Goal: Information Seeking & Learning: Check status

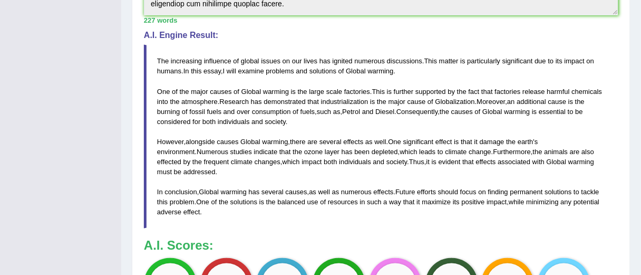
scroll to position [339, 0]
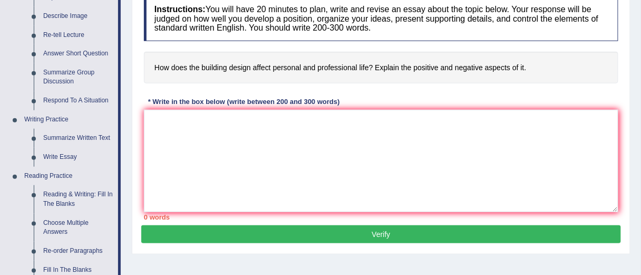
scroll to position [181, 0]
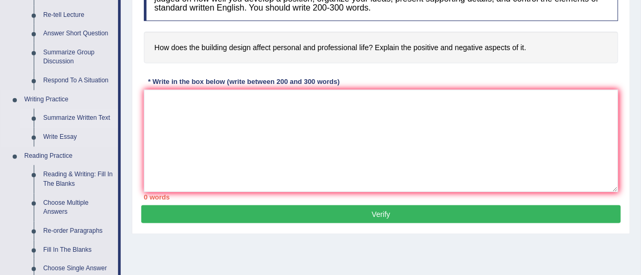
click at [87, 111] on link "Summarize Written Text" at bounding box center [78, 118] width 80 height 19
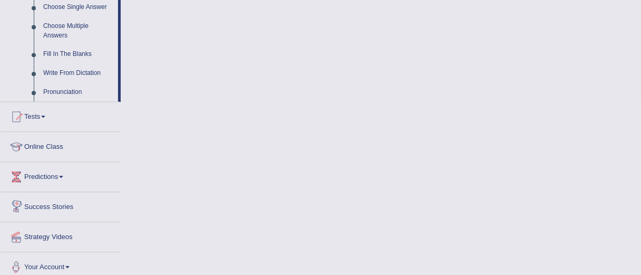
scroll to position [580, 0]
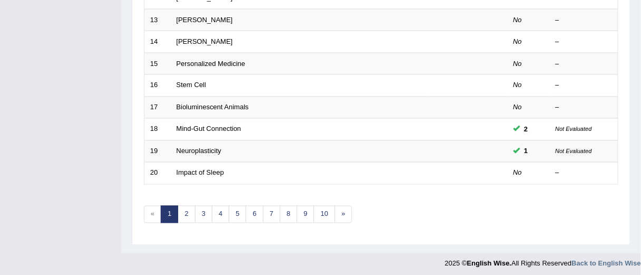
scroll to position [406, 0]
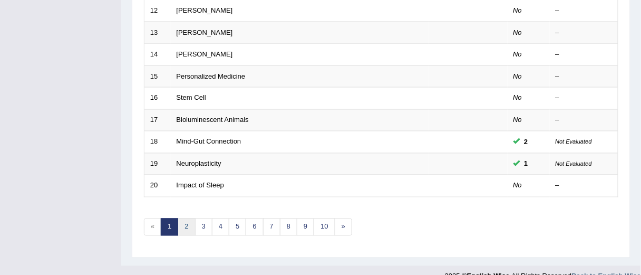
click at [182, 223] on link "2" at bounding box center [186, 226] width 17 height 17
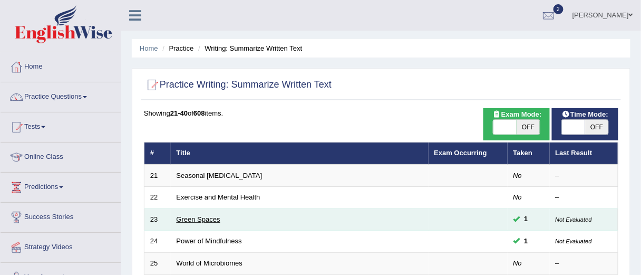
click at [211, 217] on link "Green Spaces" at bounding box center [199, 219] width 44 height 8
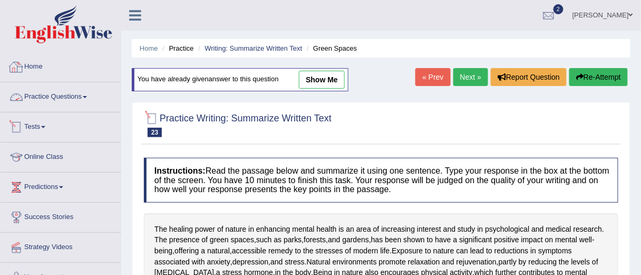
click at [325, 80] on link "show me" at bounding box center [322, 80] width 46 height 18
type textarea "The healing power of nature in enhancing mental health is an area of increasing…"
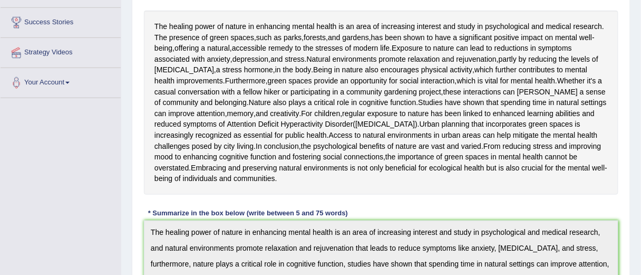
scroll to position [183, 0]
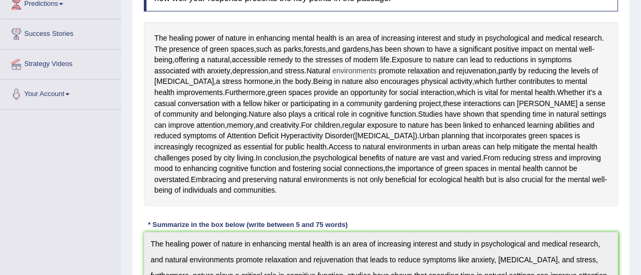
drag, startPoint x: 496, startPoint y: 76, endPoint x: 537, endPoint y: 77, distance: 40.6
click at [537, 77] on div "The healing power of nature in enhancing mental health is an area of increasing…" at bounding box center [381, 114] width 474 height 184
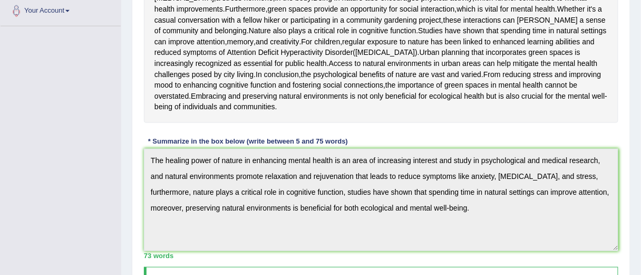
scroll to position [263, 0]
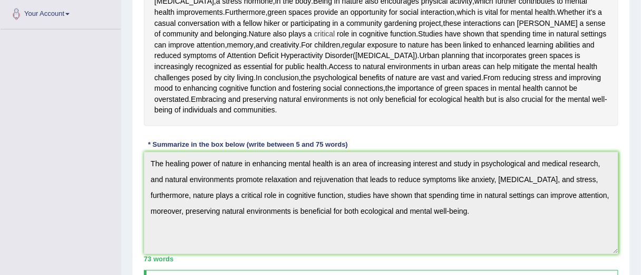
drag, startPoint x: 152, startPoint y: 75, endPoint x: 231, endPoint y: 76, distance: 79.1
click at [231, 76] on div "The healing power of nature in enhancing mental health is an area of increasing…" at bounding box center [381, 34] width 474 height 184
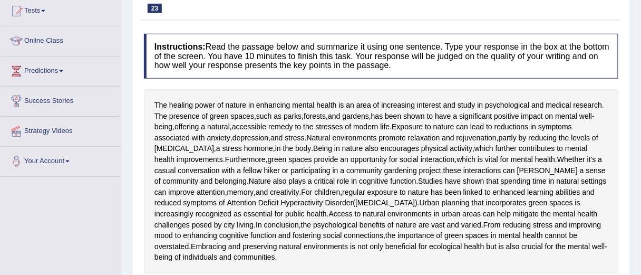
scroll to position [92, 0]
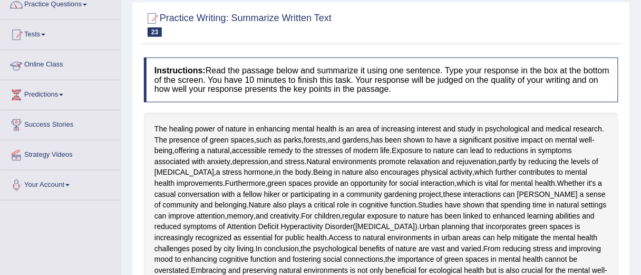
click at [44, 34] on link "Tests" at bounding box center [61, 33] width 120 height 26
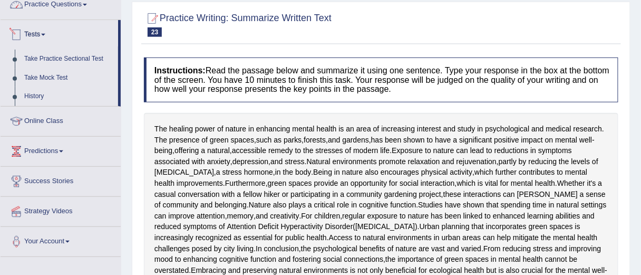
click at [35, 5] on link "Practice Questions" at bounding box center [61, 3] width 120 height 26
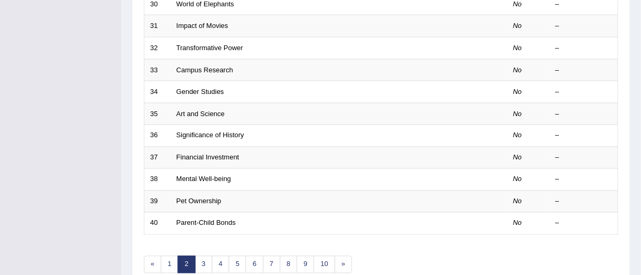
scroll to position [418, 0]
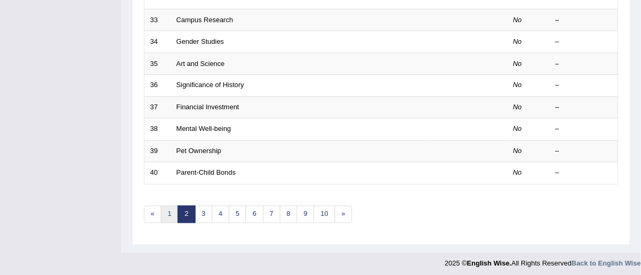
click at [170, 213] on link "1" at bounding box center [169, 214] width 17 height 17
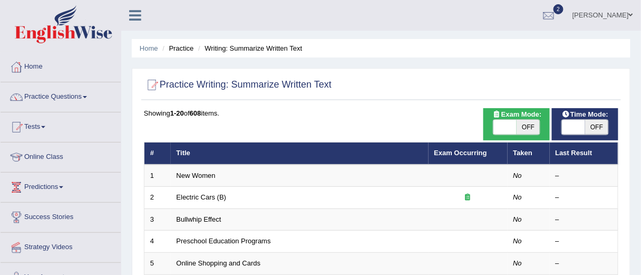
click at [569, 125] on span at bounding box center [573, 127] width 23 height 15
checkbox input "true"
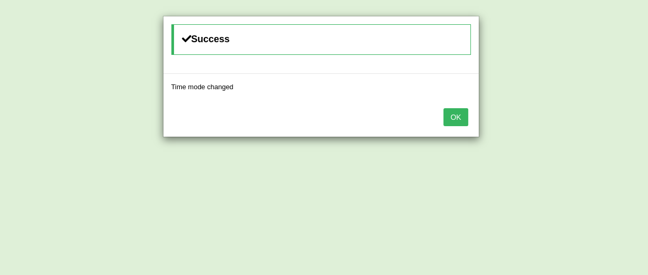
click at [454, 113] on button "OK" at bounding box center [455, 117] width 24 height 18
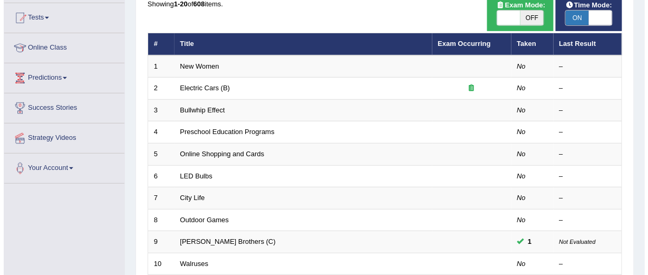
scroll to position [102, 0]
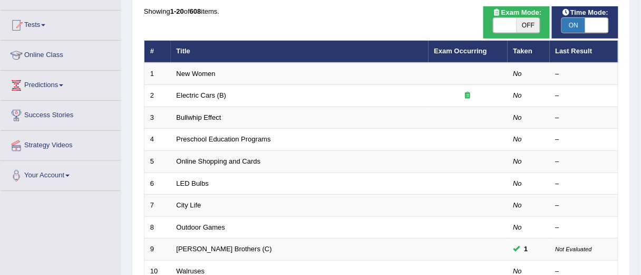
click at [505, 19] on span at bounding box center [504, 25] width 23 height 15
checkbox input "true"
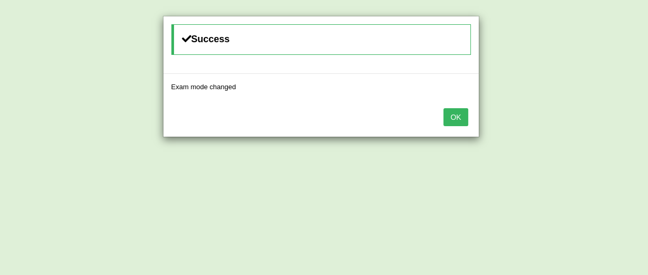
click at [445, 112] on button "OK" at bounding box center [455, 117] width 24 height 18
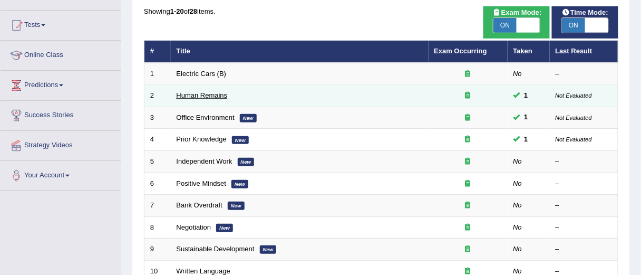
click at [219, 91] on link "Human Remains" at bounding box center [202, 95] width 51 height 8
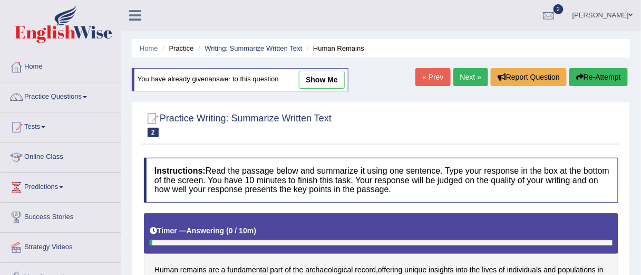
click at [317, 79] on link "show me" at bounding box center [322, 80] width 46 height 18
type textarea "Human remains are a fundamental part of the archaeological record, offering uni…"
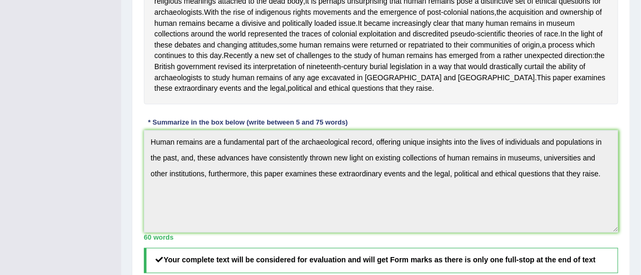
scroll to position [326, 0]
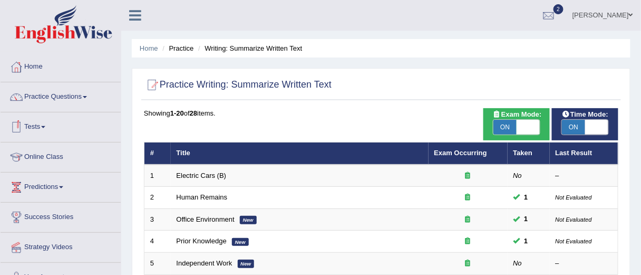
click at [42, 129] on link "Tests" at bounding box center [61, 125] width 120 height 26
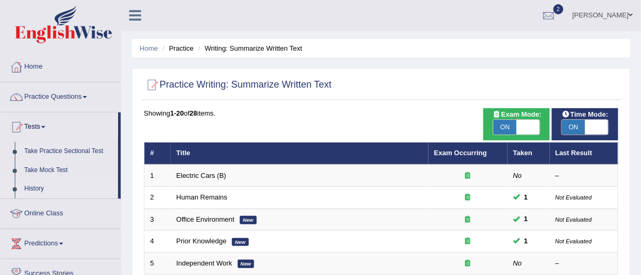
click at [36, 190] on link "History" at bounding box center [69, 188] width 99 height 19
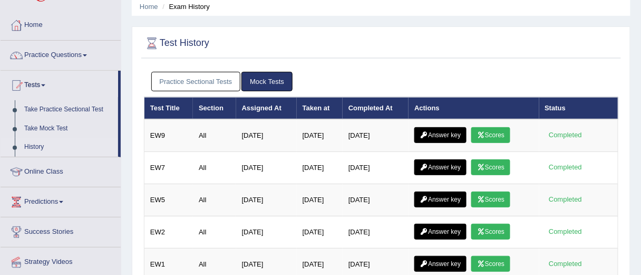
click at [254, 78] on link "Mock Tests" at bounding box center [266, 82] width 51 height 20
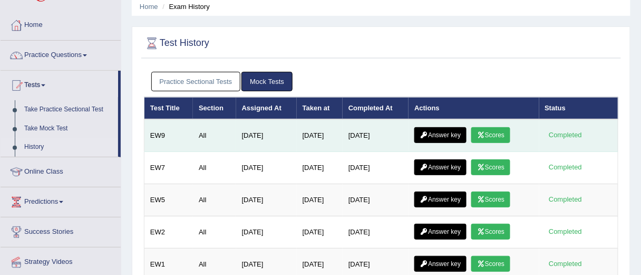
click at [448, 132] on link "Answer key" at bounding box center [440, 135] width 52 height 16
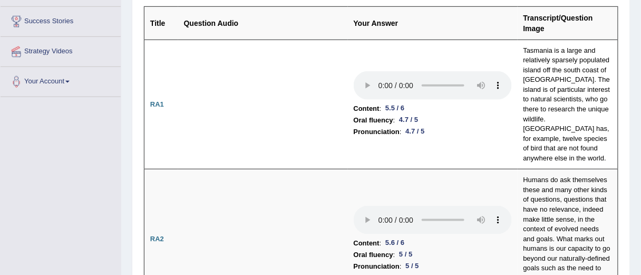
scroll to position [202, 0]
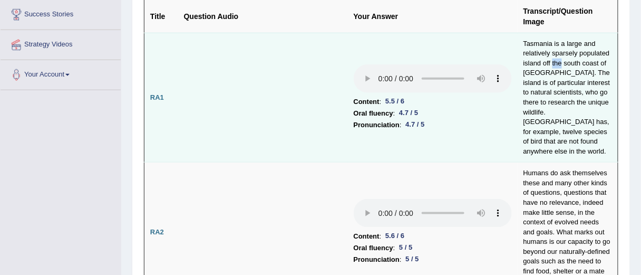
drag, startPoint x: 562, startPoint y: 60, endPoint x: 551, endPoint y: 61, distance: 11.2
click at [551, 61] on td "Tasmania is a large and relatively sparsely populated island off the south coas…" at bounding box center [568, 98] width 101 height 130
click at [514, 45] on td "Content : 5.5 / 6 Oral fluency : 4.7 / 5 Pronunciation : 4.7 / 5" at bounding box center [433, 98] width 170 height 130
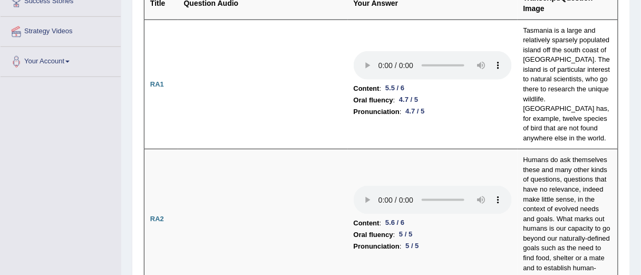
scroll to position [219, 0]
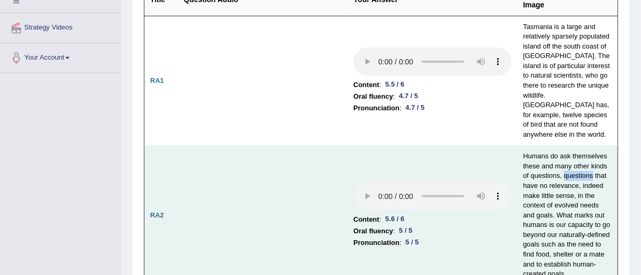
drag, startPoint x: 564, startPoint y: 165, endPoint x: 593, endPoint y: 165, distance: 29.5
click at [593, 165] on td "Humans do ask themselves these and many other kinds of questions, questions tha…" at bounding box center [568, 214] width 101 height 139
click at [598, 169] on td "Humans do ask themselves these and many other kinds of questions, questions tha…" at bounding box center [568, 214] width 101 height 139
click at [575, 165] on td "Humans do ask themselves these and many other kinds of questions, questions tha…" at bounding box center [568, 214] width 101 height 139
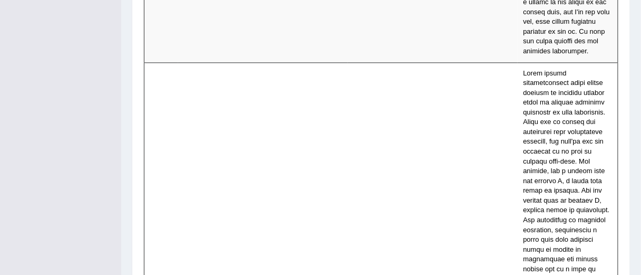
scroll to position [2575, 0]
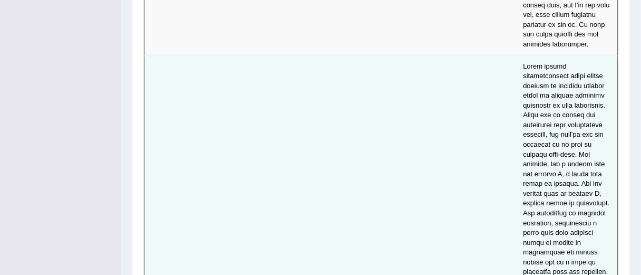
drag, startPoint x: 641, startPoint y: 143, endPoint x: 462, endPoint y: 142, distance: 179.2
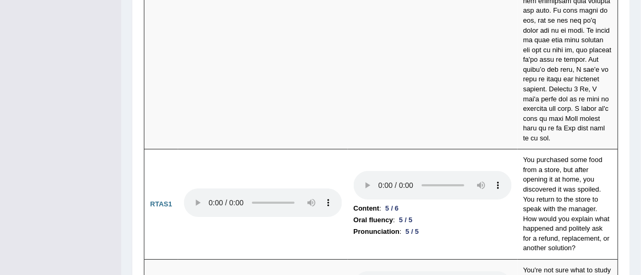
scroll to position [4864, 0]
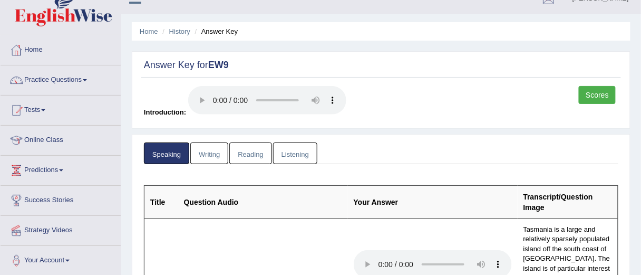
scroll to position [0, 0]
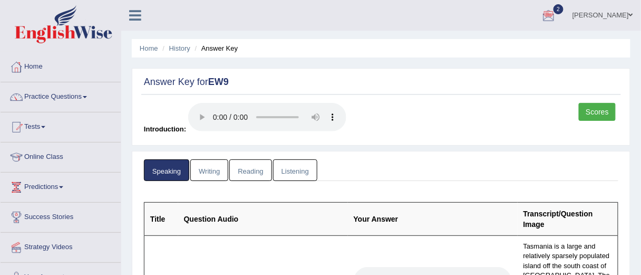
click at [287, 168] on link "Listening" at bounding box center [295, 170] width 44 height 22
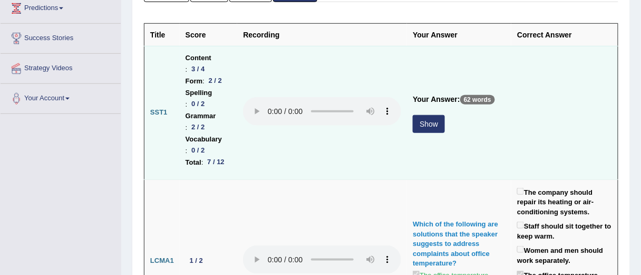
scroll to position [189, 0]
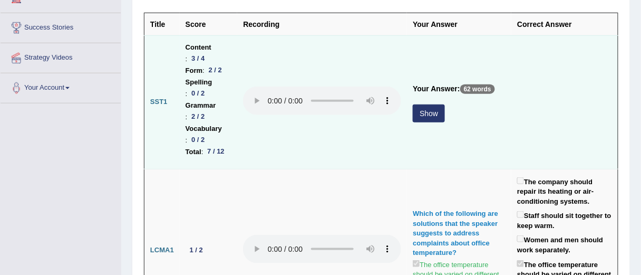
click at [429, 121] on button "Show" at bounding box center [429, 113] width 32 height 18
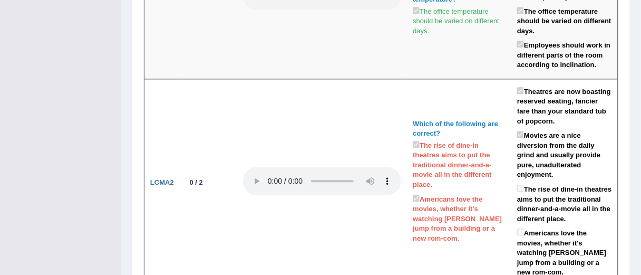
scroll to position [599, 0]
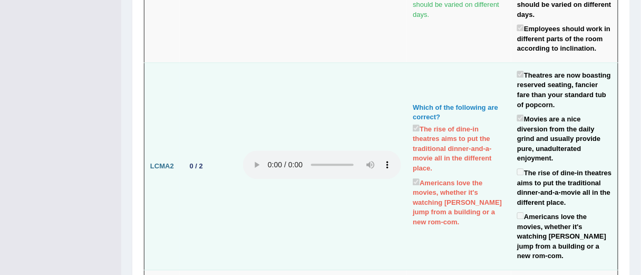
click at [216, 129] on td "0 / 2" at bounding box center [209, 165] width 58 height 207
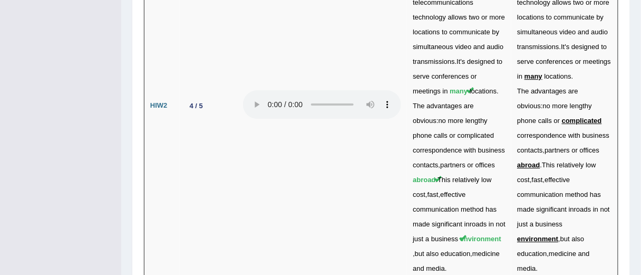
scroll to position [3809, 0]
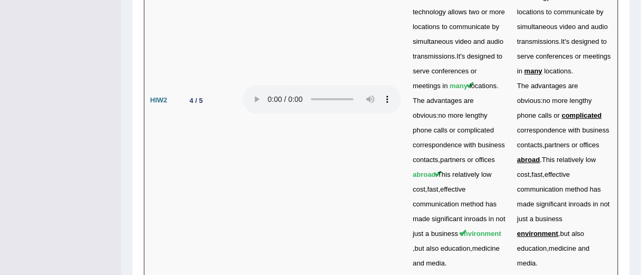
drag, startPoint x: 412, startPoint y: 154, endPoint x: 405, endPoint y: 154, distance: 6.3
drag, startPoint x: 405, startPoint y: 154, endPoint x: 541, endPoint y: 234, distance: 157.4
drag, startPoint x: 492, startPoint y: 208, endPoint x: 575, endPoint y: 192, distance: 84.7
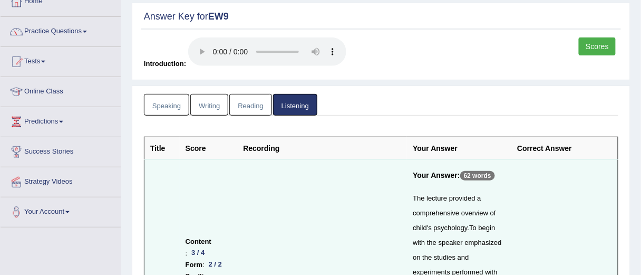
scroll to position [0, 0]
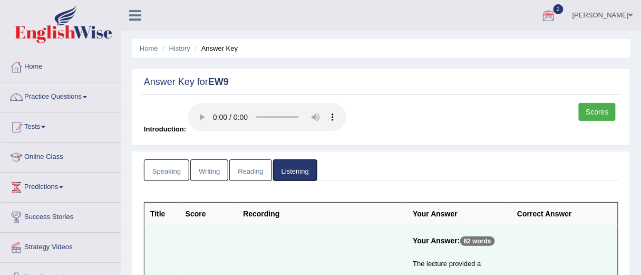
click at [248, 163] on link "Reading" at bounding box center [250, 170] width 42 height 22
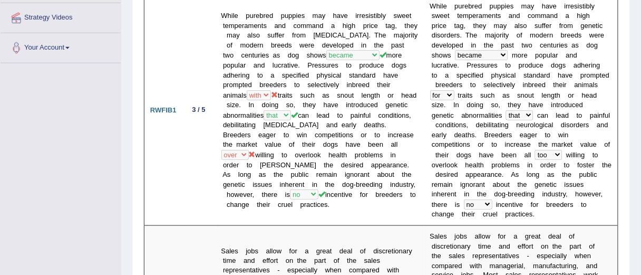
scroll to position [255, 0]
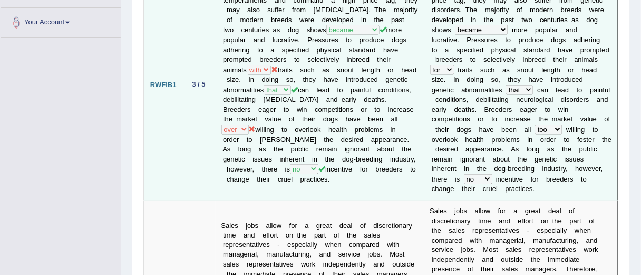
click at [206, 104] on td "3 / 5" at bounding box center [198, 85] width 33 height 230
click at [174, 162] on td "RWFIB1" at bounding box center [163, 85] width 38 height 230
click at [282, 57] on td "While purebred puppies may have irresistibly sweet temperaments and command a h…" at bounding box center [320, 85] width 209 height 230
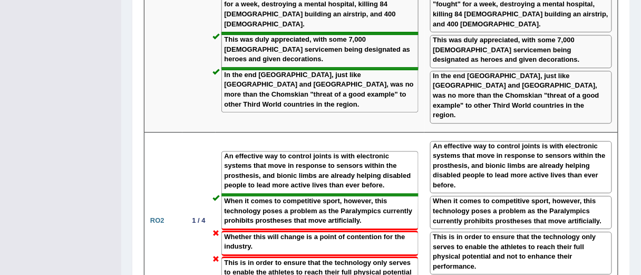
scroll to position [1664, 0]
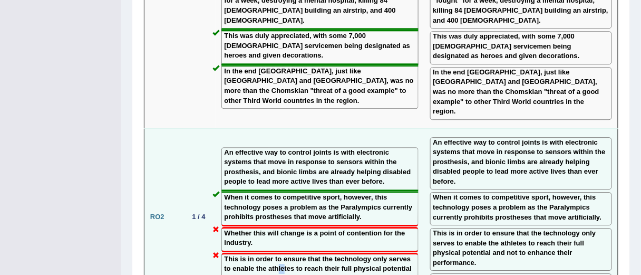
click at [302, 254] on label "This is in order to ensure that the technology only serves to enable the athlet…" at bounding box center [320, 269] width 191 height 30
click at [201, 174] on td "1 / 4" at bounding box center [198, 216] width 33 height 177
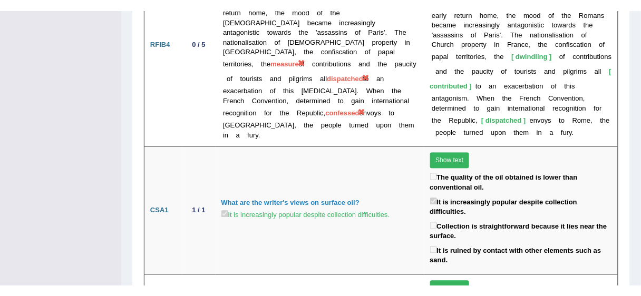
scroll to position [2230, 0]
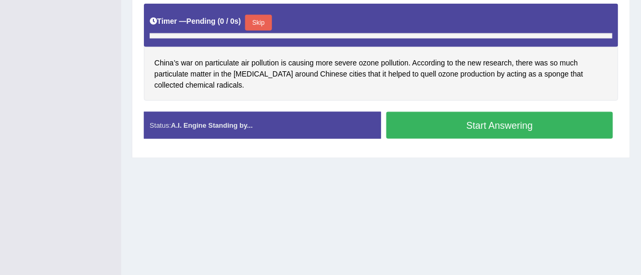
scroll to position [253, 0]
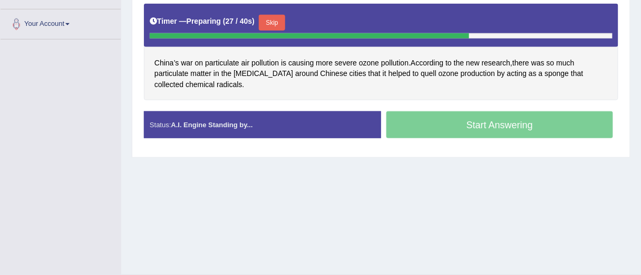
click at [283, 31] on button "Skip" at bounding box center [272, 23] width 26 height 16
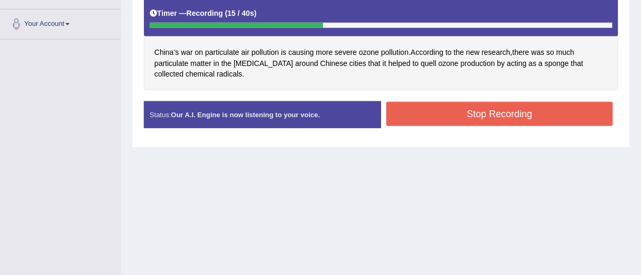
click at [434, 108] on button "Stop Recording" at bounding box center [499, 114] width 227 height 24
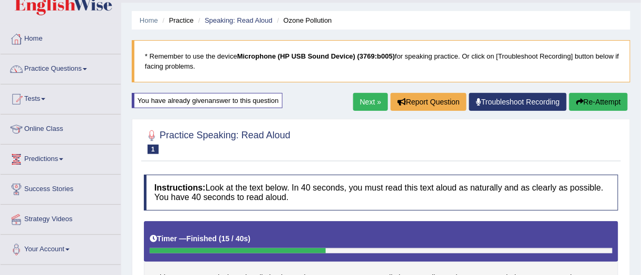
scroll to position [23, 0]
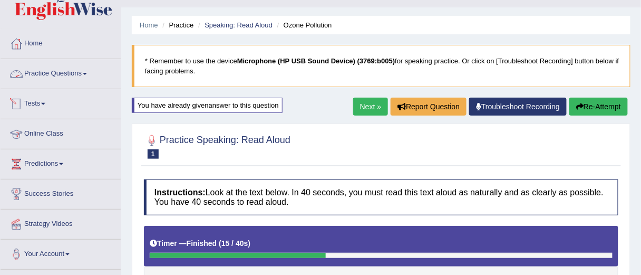
click at [54, 72] on link "Practice Questions" at bounding box center [61, 72] width 120 height 26
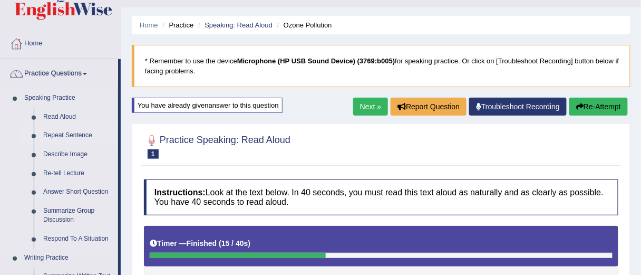
click at [48, 134] on link "Repeat Sentence" at bounding box center [78, 135] width 80 height 19
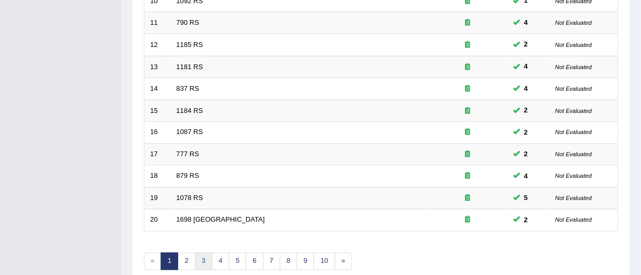
click at [201, 254] on link "3" at bounding box center [203, 260] width 17 height 17
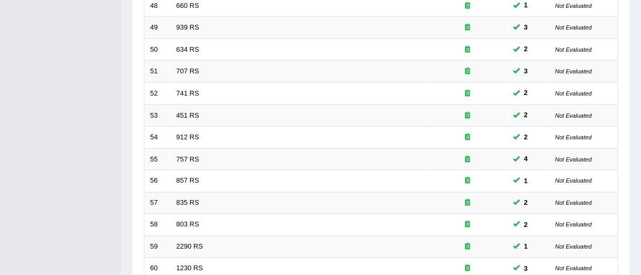
scroll to position [418, 0]
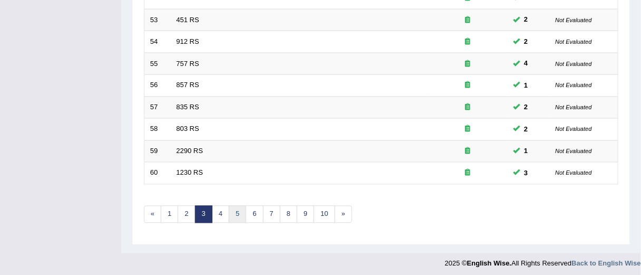
click at [237, 206] on link "5" at bounding box center [237, 214] width 17 height 17
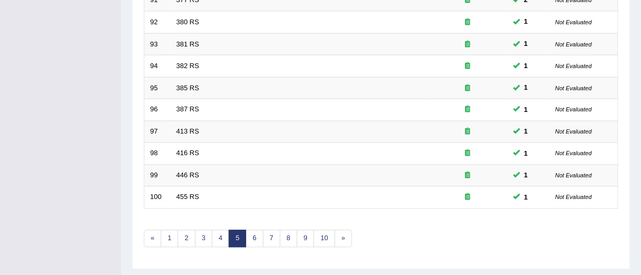
scroll to position [395, 0]
click at [252, 239] on link "6" at bounding box center [254, 237] width 17 height 17
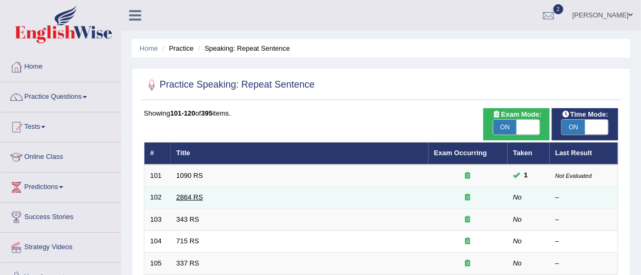
click at [189, 197] on link "2864 RS" at bounding box center [190, 197] width 27 height 8
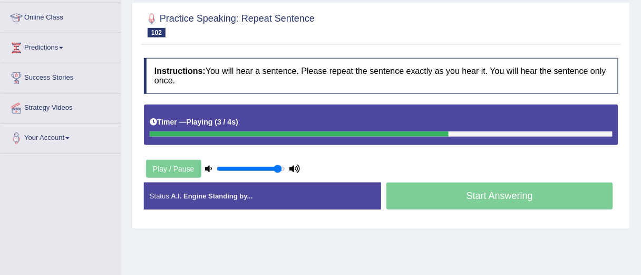
scroll to position [46, 0]
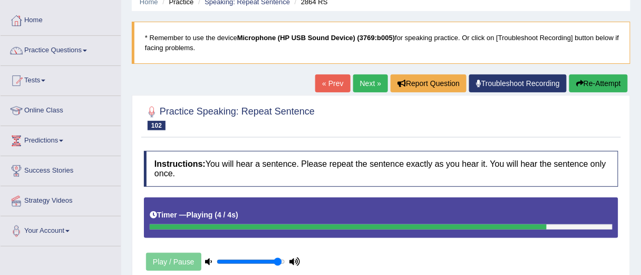
click at [595, 78] on button "Re-Attempt" at bounding box center [598, 83] width 59 height 18
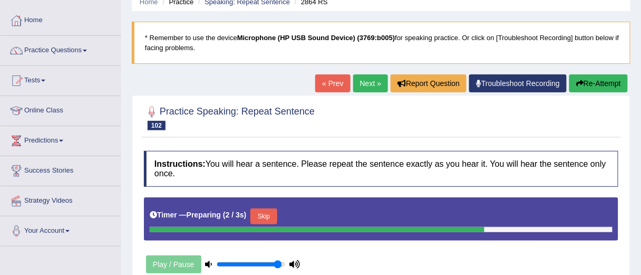
scroll to position [121, 0]
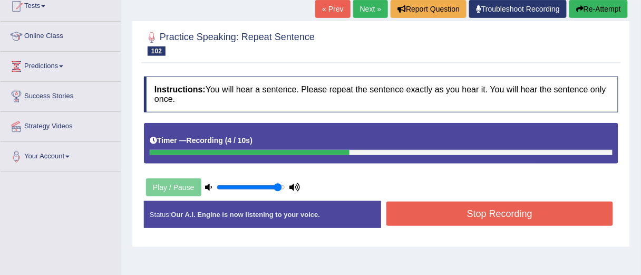
click at [508, 218] on button "Stop Recording" at bounding box center [499, 213] width 227 height 24
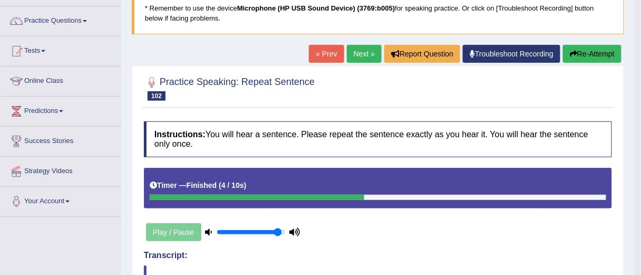
scroll to position [64, 0]
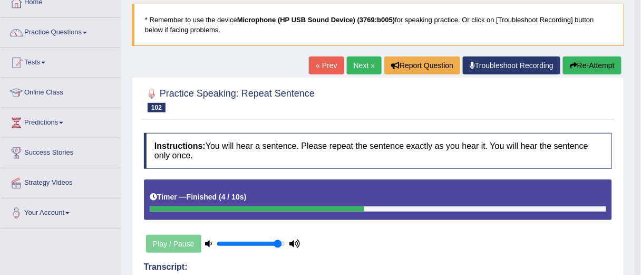
click at [352, 65] on link "Next »" at bounding box center [364, 65] width 35 height 18
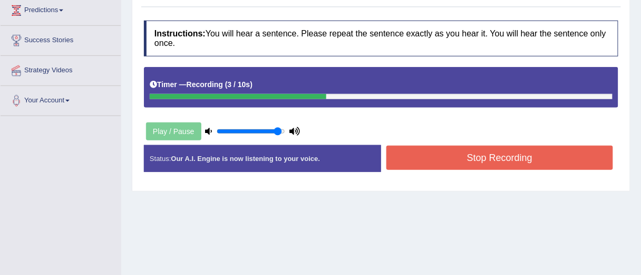
click at [553, 154] on button "Stop Recording" at bounding box center [499, 157] width 227 height 24
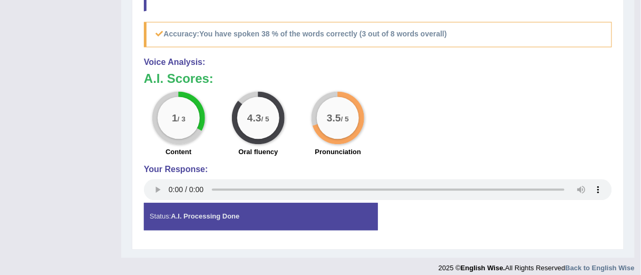
scroll to position [498, 0]
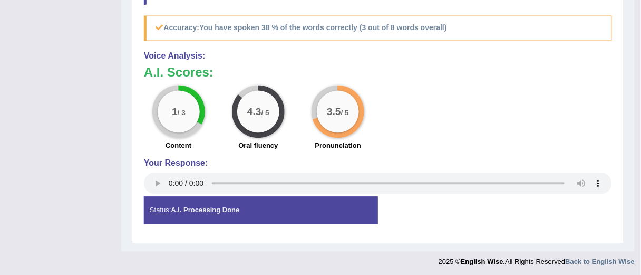
drag, startPoint x: 640, startPoint y: 188, endPoint x: 647, endPoint y: 186, distance: 7.8
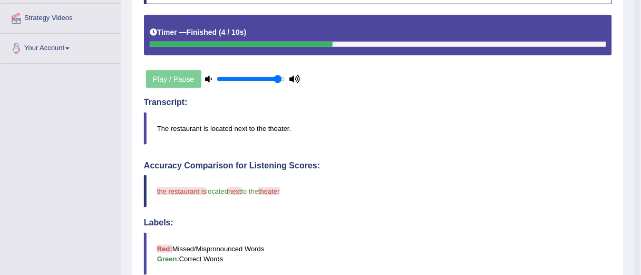
scroll to position [240, 0]
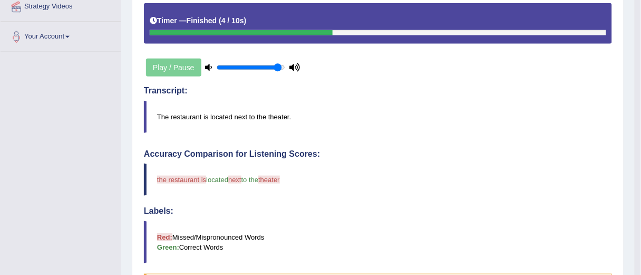
drag, startPoint x: 287, startPoint y: 180, endPoint x: 183, endPoint y: 156, distance: 106.5
click at [188, 156] on div "Accuracy Comparison for Listening Scores: the restaurant is located next text t…" at bounding box center [378, 224] width 468 height 150
drag, startPoint x: 290, startPoint y: 176, endPoint x: 306, endPoint y: 176, distance: 15.8
click at [306, 176] on blockquote "the restaurant is located next text to the theater theatre" at bounding box center [378, 179] width 468 height 32
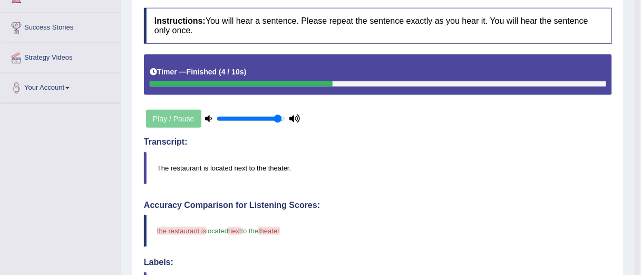
scroll to position [192, 0]
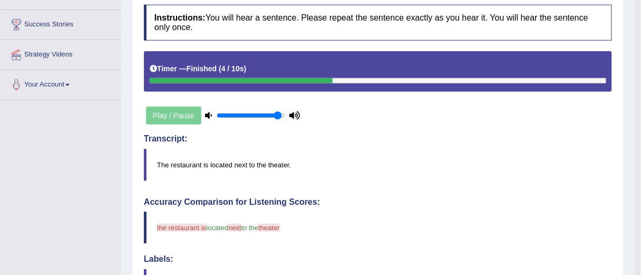
click at [633, 119] on div "Home Practice Speaking: Repeat Sentence 343 RS * Remember to use the device Mic…" at bounding box center [377, 182] width 513 height 749
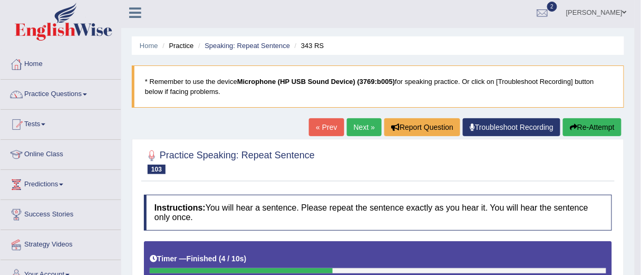
scroll to position [0, 0]
